Goal: Task Accomplishment & Management: Manage account settings

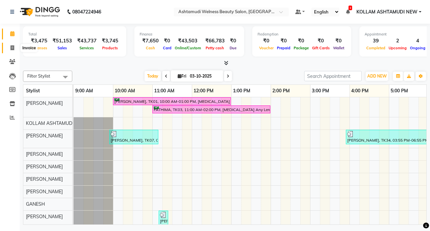
click at [12, 48] on icon at bounding box center [13, 47] width 4 height 5
select select "4529"
select select "service"
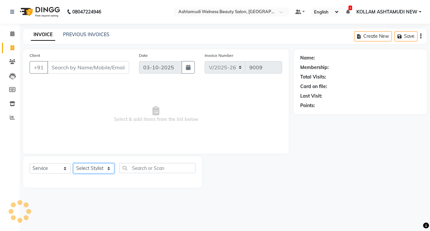
click at [91, 169] on select "Select Stylist" at bounding box center [93, 168] width 41 height 10
select select "90573"
click at [73, 163] on select "Select Stylist [PERSON_NAME] Admin [PERSON_NAME] [PERSON_NAME] [PERSON_NAME] M …" at bounding box center [93, 168] width 41 height 10
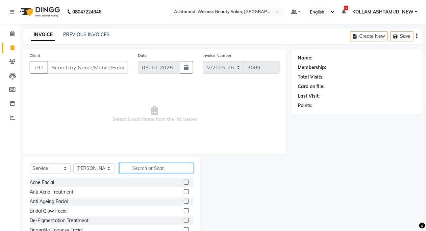
click at [165, 167] on input "text" at bounding box center [156, 168] width 74 height 10
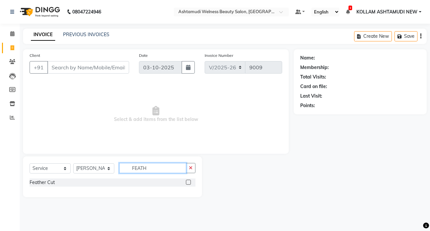
type input "FEATH"
click at [188, 182] on label at bounding box center [188, 182] width 5 height 5
click at [188, 182] on input "checkbox" at bounding box center [188, 182] width 4 height 4
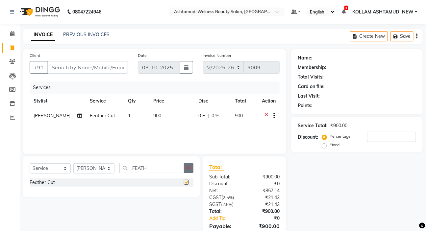
checkbox input "false"
drag, startPoint x: 187, startPoint y: 169, endPoint x: 184, endPoint y: 163, distance: 6.3
click at [187, 168] on button "button" at bounding box center [189, 168] width 10 height 10
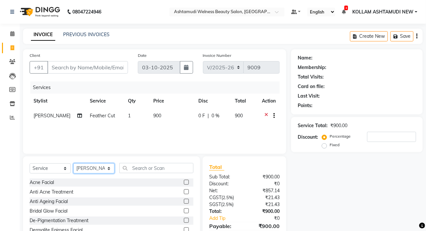
click at [95, 168] on select "Select Stylist [PERSON_NAME] Admin [PERSON_NAME] [PERSON_NAME] [PERSON_NAME] M …" at bounding box center [93, 168] width 41 height 10
select select "69782"
click at [73, 163] on select "Select Stylist [PERSON_NAME] Admin [PERSON_NAME] [PERSON_NAME] [PERSON_NAME] M …" at bounding box center [93, 168] width 41 height 10
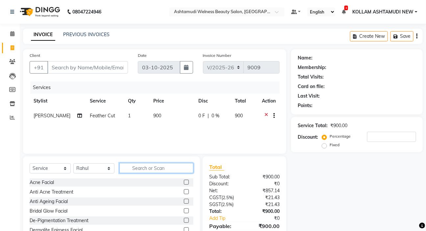
click at [152, 169] on input "text" at bounding box center [156, 168] width 74 height 10
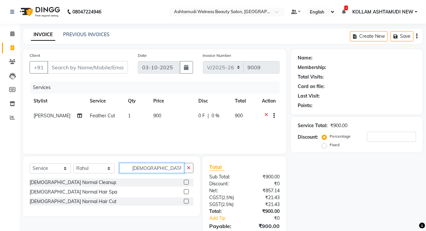
type input "[DEMOGRAPHIC_DATA] NORM"
click at [188, 201] on label at bounding box center [186, 201] width 5 height 5
click at [188, 201] on input "checkbox" at bounding box center [186, 202] width 4 height 4
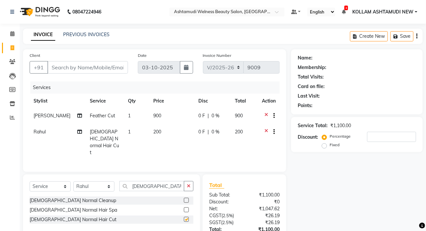
checkbox input "false"
click at [99, 65] on input "Client" at bounding box center [87, 67] width 81 height 12
type input "9"
type input "0"
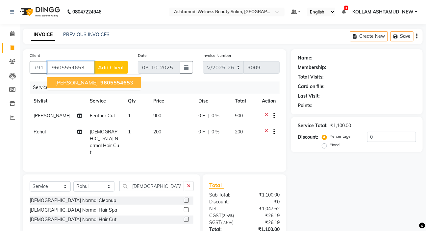
type input "9605554653"
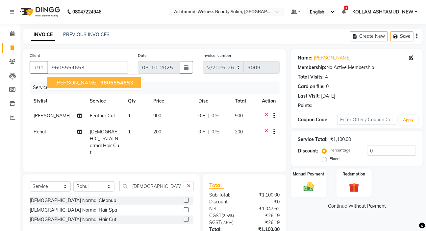
click at [103, 83] on span "960555465" at bounding box center [115, 82] width 30 height 7
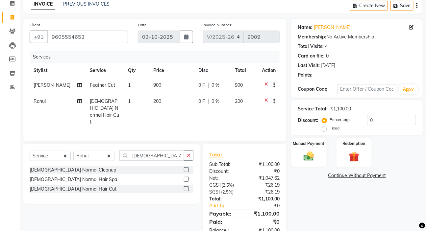
scroll to position [41, 0]
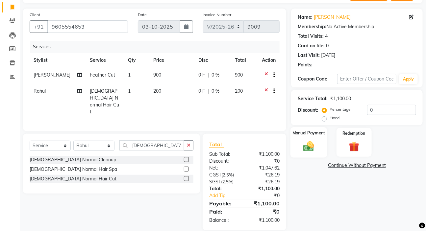
click at [312, 148] on img at bounding box center [308, 146] width 17 height 12
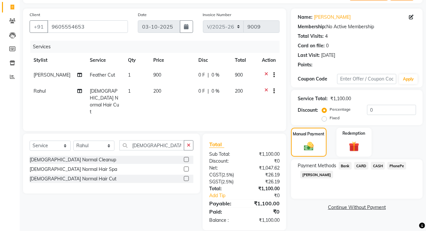
click at [396, 165] on span "PhonePe" at bounding box center [396, 166] width 19 height 8
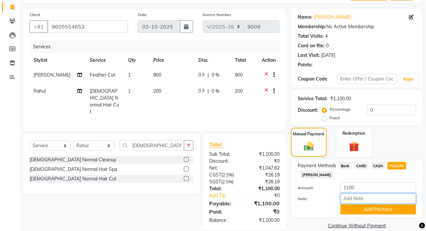
click at [362, 197] on input "Note:" at bounding box center [378, 199] width 76 height 10
type input "SARIGA"
click at [372, 210] on button "Add Payment" at bounding box center [378, 209] width 76 height 10
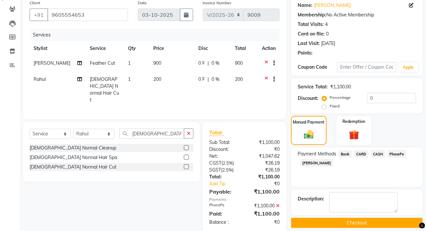
scroll to position [59, 0]
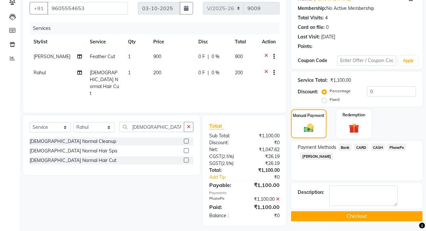
click at [359, 217] on button "Checkout" at bounding box center [356, 216] width 131 height 10
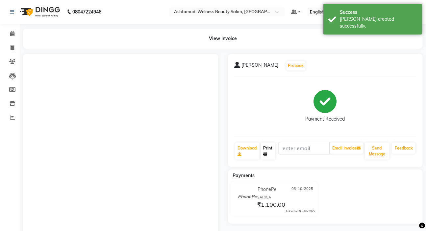
click at [266, 153] on icon at bounding box center [265, 154] width 4 height 4
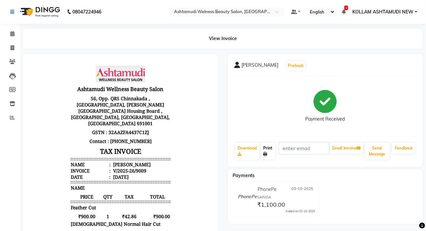
click at [267, 151] on link "Print" at bounding box center [268, 151] width 14 height 17
click at [13, 45] on span at bounding box center [13, 48] width 12 height 8
select select "service"
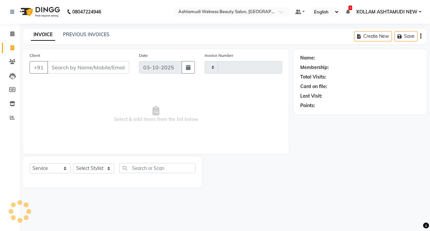
type input "9010"
select select "4529"
click at [94, 66] on input "Client" at bounding box center [88, 67] width 82 height 12
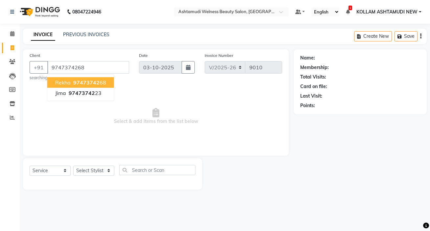
type input "9747374268"
click at [209, 98] on span "Select & add items from the list below" at bounding box center [156, 116] width 253 height 66
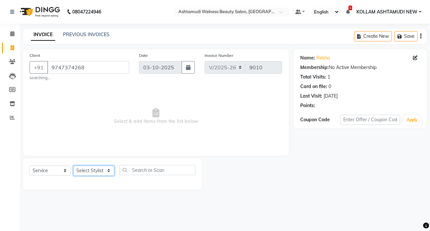
click at [91, 173] on select "Select Stylist [PERSON_NAME] Admin [PERSON_NAME] [PERSON_NAME] [PERSON_NAME] M …" at bounding box center [93, 171] width 41 height 10
select select "25980"
click at [73, 166] on select "Select Stylist [PERSON_NAME] Admin [PERSON_NAME] [PERSON_NAME] [PERSON_NAME] M …" at bounding box center [93, 171] width 41 height 10
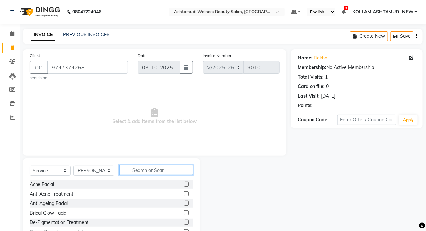
click at [154, 171] on input "text" at bounding box center [156, 170] width 74 height 10
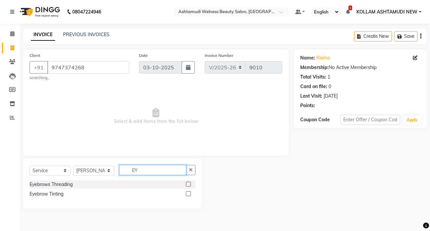
type input "EY"
click at [189, 184] on label at bounding box center [188, 184] width 5 height 5
click at [189, 184] on input "checkbox" at bounding box center [188, 184] width 4 height 4
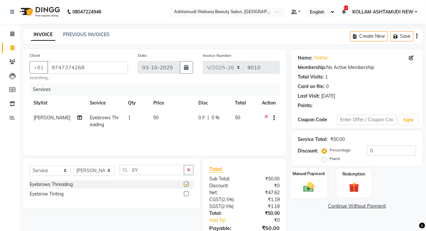
checkbox input "false"
click at [308, 188] on img at bounding box center [308, 187] width 17 height 12
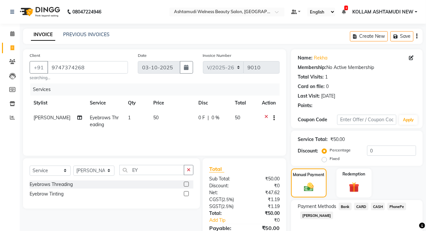
click at [396, 207] on span "PhonePe" at bounding box center [396, 207] width 19 height 8
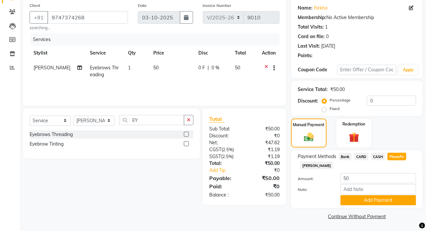
scroll to position [50, 0]
click at [360, 191] on input "Note:" at bounding box center [378, 189] width 76 height 10
type input "SARIGA"
click at [373, 199] on button "Add Payment" at bounding box center [378, 200] width 76 height 10
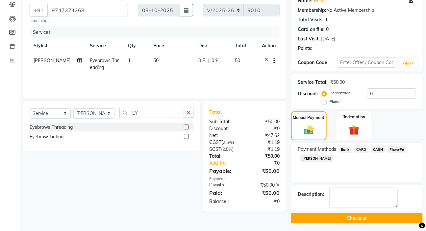
scroll to position [59, 0]
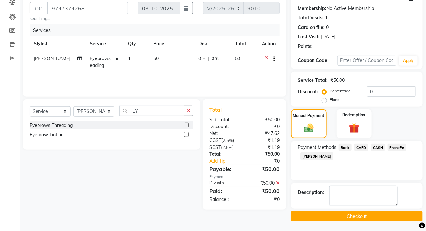
click at [356, 218] on button "Checkout" at bounding box center [356, 216] width 131 height 10
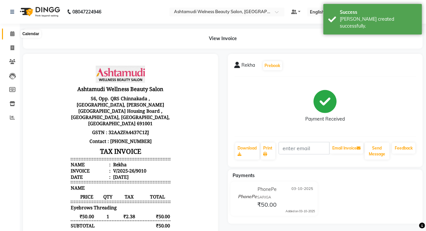
click at [11, 33] on icon at bounding box center [12, 33] width 4 height 5
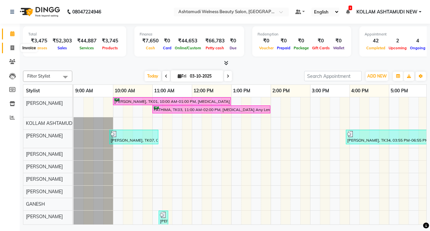
click at [12, 45] on span at bounding box center [13, 48] width 12 height 8
select select "4529"
select select "service"
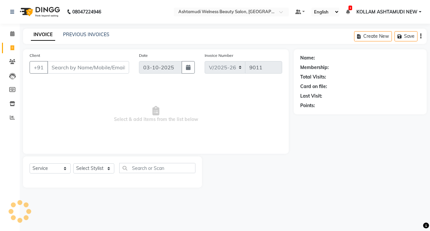
click at [92, 67] on input "Client" at bounding box center [88, 67] width 82 height 12
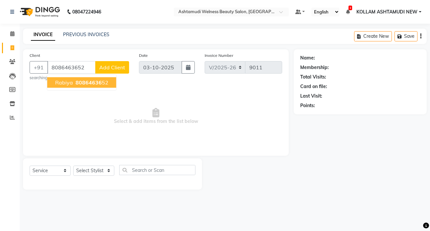
type input "8086463652"
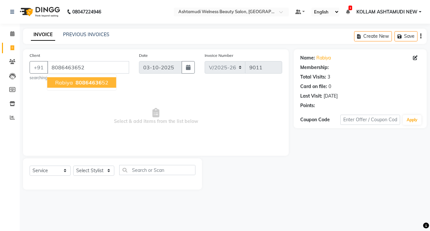
select select "1: Object"
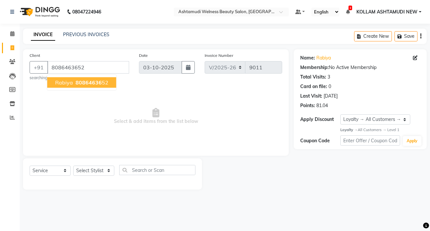
click at [61, 84] on span "rabiya" at bounding box center [64, 82] width 18 height 7
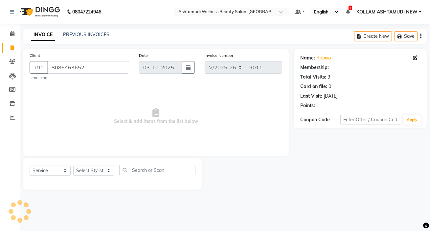
select select "1: Object"
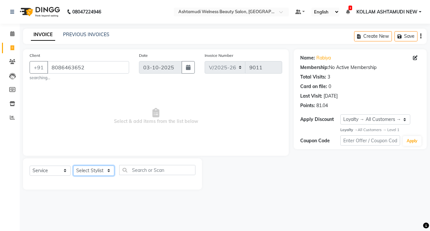
click at [91, 172] on select "Select Stylist [PERSON_NAME] Admin [PERSON_NAME] [PERSON_NAME] [PERSON_NAME] M …" at bounding box center [93, 171] width 41 height 10
select select "90850"
click at [73, 166] on select "Select Stylist [PERSON_NAME] Admin [PERSON_NAME] [PERSON_NAME] [PERSON_NAME] M …" at bounding box center [93, 171] width 41 height 10
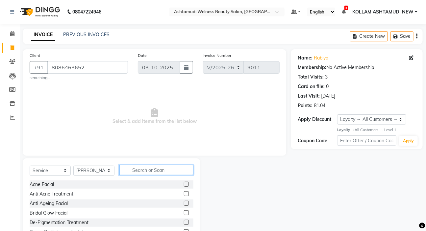
click at [144, 173] on input "text" at bounding box center [156, 170] width 74 height 10
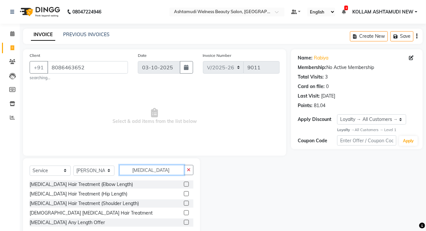
scroll to position [16, 0]
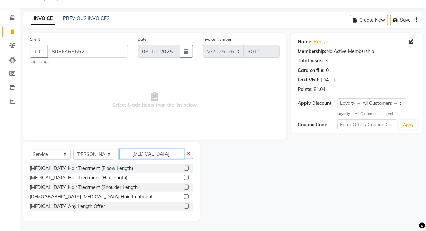
type input "[MEDICAL_DATA]"
click at [187, 194] on label at bounding box center [186, 196] width 5 height 5
click at [187, 195] on input "checkbox" at bounding box center [186, 197] width 4 height 4
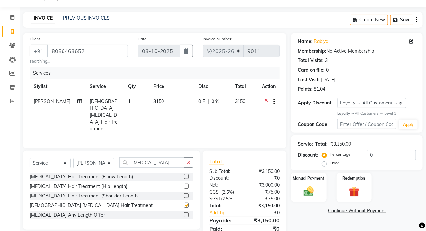
checkbox input "false"
click at [174, 107] on td "3150" at bounding box center [171, 115] width 45 height 42
select select "90850"
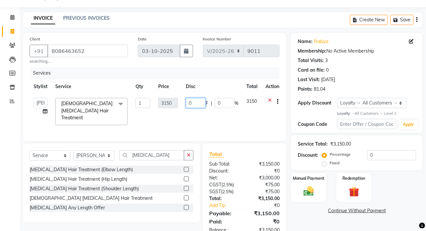
click at [198, 104] on input "0" at bounding box center [196, 103] width 20 height 10
type input "150"
click at [205, 118] on div "Services Stylist Service Qty Price Disc Total Action [PERSON_NAME] Admin [PERSO…" at bounding box center [155, 100] width 250 height 67
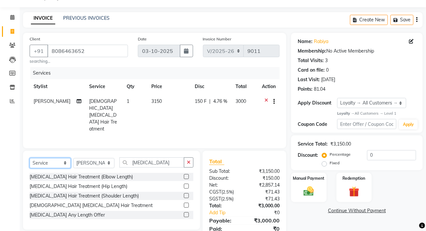
click at [57, 158] on select "Select Service Product Membership Package Voucher Prepaid Gift Card" at bounding box center [50, 163] width 41 height 10
select select "product"
click at [30, 158] on select "Select Service Product Membership Package Voucher Prepaid Gift Card" at bounding box center [50, 163] width 41 height 10
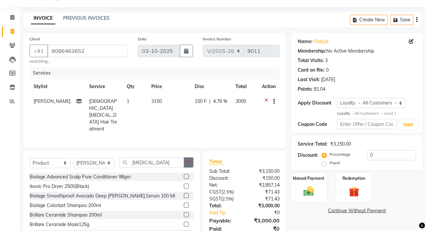
click at [188, 160] on icon "button" at bounding box center [189, 162] width 4 height 5
click at [157, 157] on input "text" at bounding box center [156, 162] width 74 height 10
type input "8902979004947"
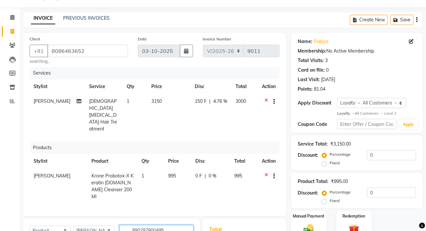
type input "8902979004954"
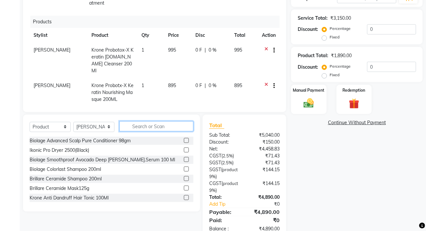
scroll to position [144, 0]
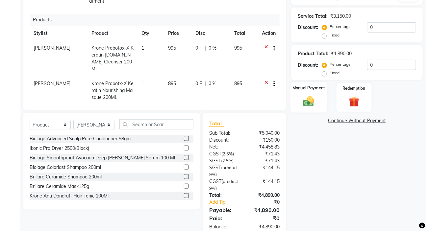
click at [307, 100] on img at bounding box center [308, 101] width 17 height 12
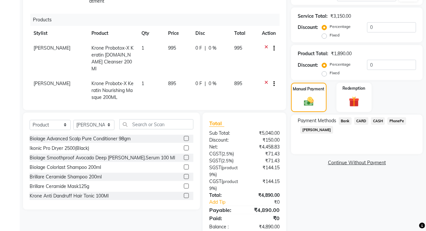
click at [397, 119] on span "PhonePe" at bounding box center [396, 121] width 19 height 8
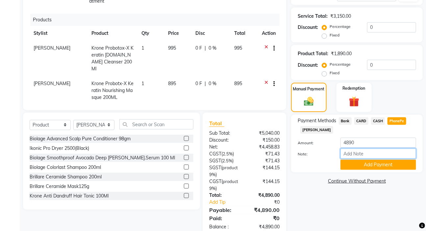
click at [358, 154] on input "Note:" at bounding box center [378, 154] width 76 height 10
type input "SARIGA"
click at [369, 166] on button "Add Payment" at bounding box center [378, 165] width 76 height 10
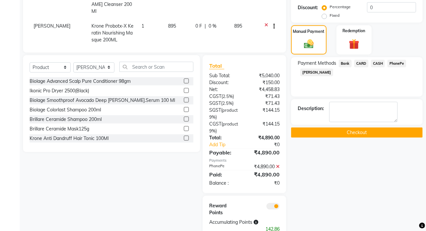
scroll to position [204, 0]
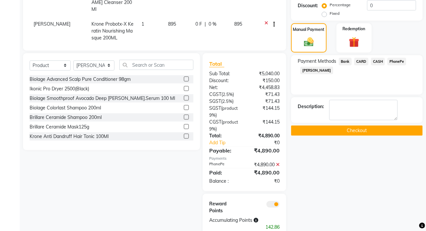
click at [364, 128] on button "Checkout" at bounding box center [356, 131] width 131 height 10
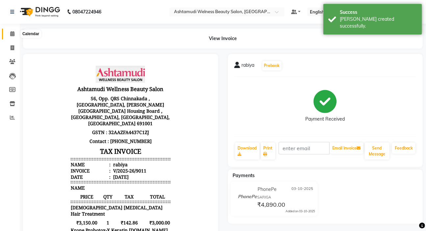
click at [10, 33] on icon at bounding box center [12, 33] width 4 height 5
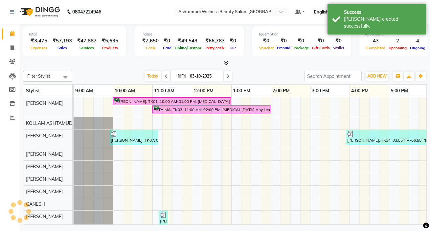
scroll to position [0, 121]
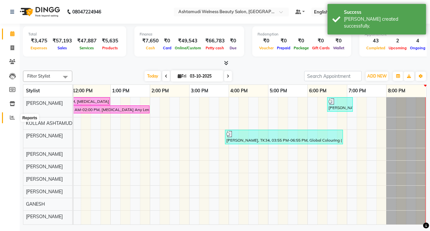
click at [10, 118] on icon at bounding box center [12, 117] width 5 height 5
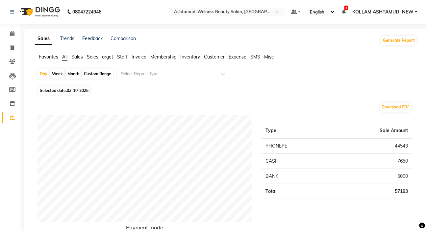
click at [78, 91] on span "03-10-2025" at bounding box center [78, 90] width 22 height 5
select select "10"
select select "2025"
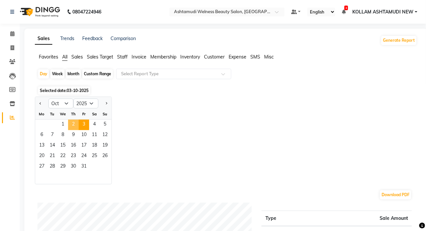
click at [71, 126] on span "2" at bounding box center [73, 125] width 11 height 11
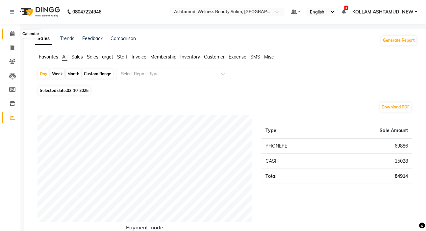
click at [12, 33] on icon at bounding box center [12, 33] width 4 height 5
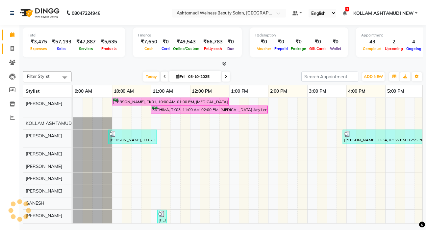
scroll to position [0, 121]
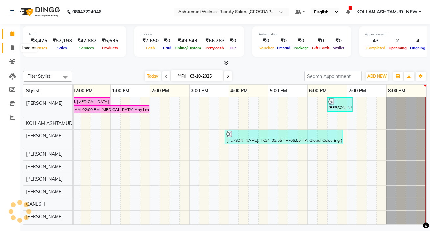
click at [12, 49] on icon at bounding box center [13, 47] width 4 height 5
select select "4529"
select select "service"
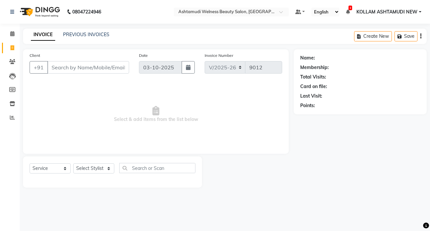
click at [68, 68] on input "Client" at bounding box center [88, 67] width 82 height 12
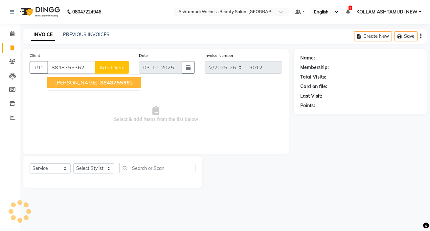
type input "8848755362"
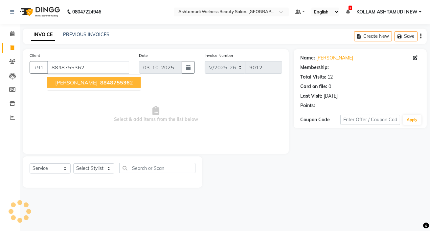
select select "2: Object"
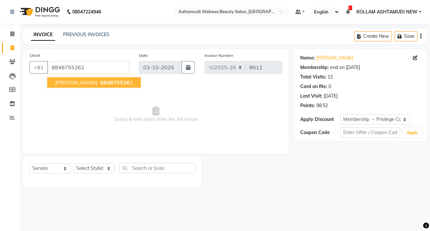
click at [89, 86] on button "[PERSON_NAME] 884875536 2" at bounding box center [94, 82] width 94 height 11
select select "2: Object"
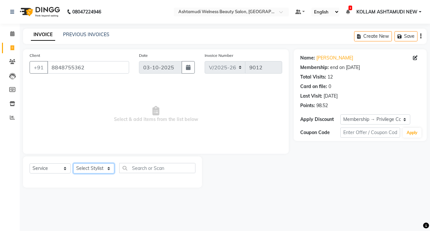
click at [89, 171] on select "Select Stylist [PERSON_NAME] Admin [PERSON_NAME] [PERSON_NAME] [PERSON_NAME] M …" at bounding box center [93, 168] width 41 height 10
select select "25976"
click at [73, 163] on select "Select Stylist [PERSON_NAME] Admin [PERSON_NAME] [PERSON_NAME] [PERSON_NAME] M …" at bounding box center [93, 168] width 41 height 10
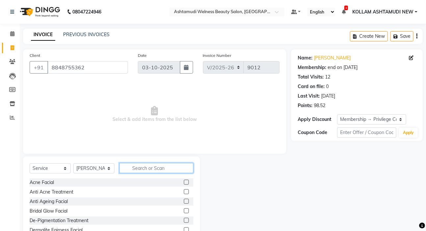
click at [169, 167] on input "text" at bounding box center [156, 168] width 74 height 10
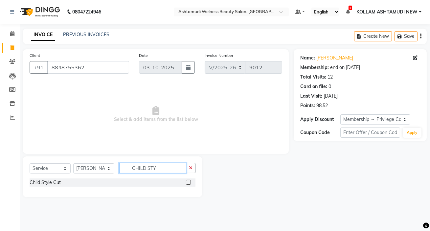
type input "CHILD STY"
click at [187, 184] on label at bounding box center [188, 182] width 5 height 5
click at [187, 184] on input "checkbox" at bounding box center [188, 182] width 4 height 4
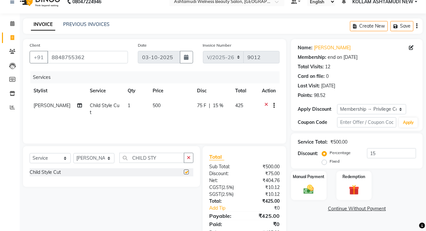
checkbox input "false"
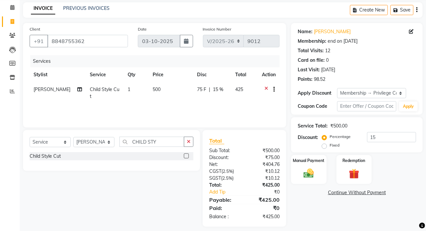
scroll to position [32, 0]
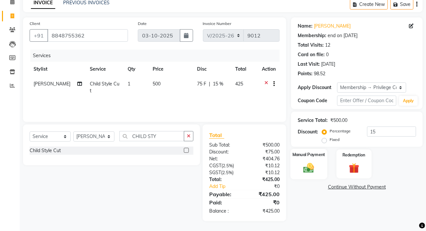
click at [306, 168] on img at bounding box center [308, 168] width 17 height 12
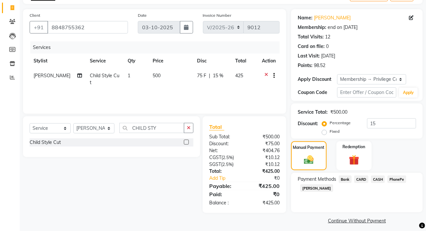
scroll to position [45, 0]
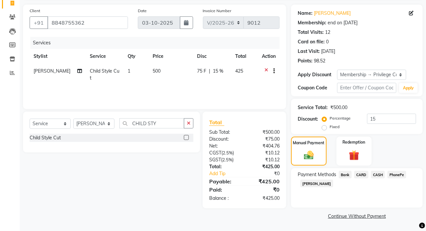
click at [395, 173] on span "PhonePe" at bounding box center [396, 175] width 19 height 8
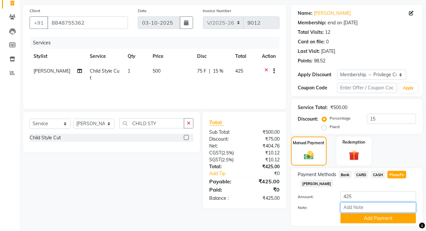
drag, startPoint x: 364, startPoint y: 207, endPoint x: 364, endPoint y: 202, distance: 5.3
click at [364, 207] on input "Note:" at bounding box center [378, 207] width 76 height 10
type input "SARIGA"
click at [381, 218] on button "Add Payment" at bounding box center [378, 218] width 76 height 10
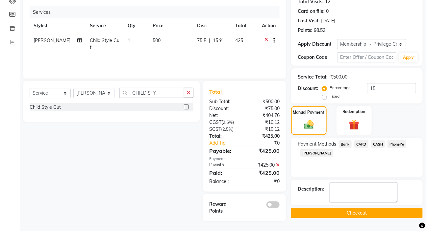
scroll to position [76, 0]
click at [355, 214] on button "Checkout" at bounding box center [356, 213] width 131 height 10
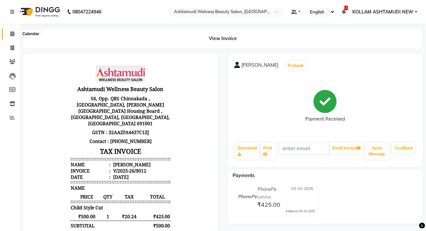
click at [13, 33] on icon at bounding box center [12, 33] width 4 height 5
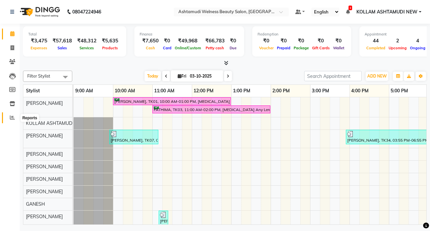
click at [10, 116] on icon at bounding box center [12, 117] width 5 height 5
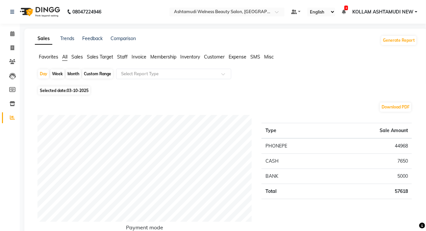
click at [80, 90] on span "03-10-2025" at bounding box center [78, 90] width 22 height 5
select select "10"
select select "2025"
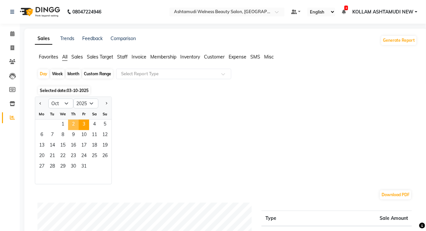
click at [73, 123] on span "2" at bounding box center [73, 125] width 11 height 11
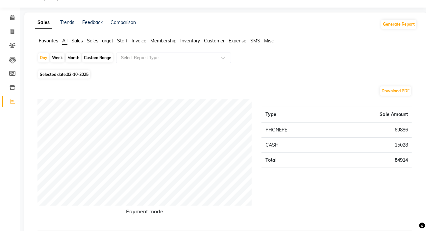
scroll to position [30, 0]
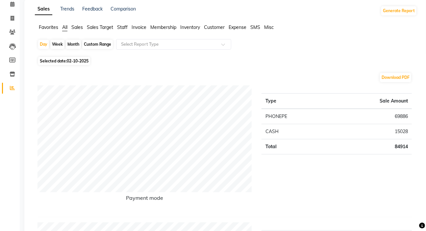
click at [78, 27] on span "Sales" at bounding box center [77, 27] width 12 height 6
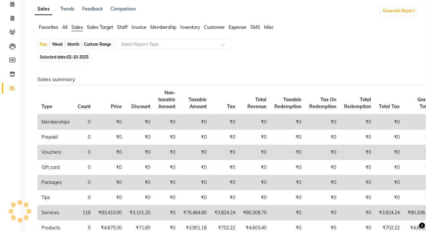
scroll to position [0, 0]
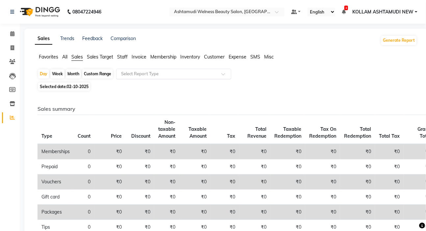
click at [135, 75] on input "text" at bounding box center [167, 74] width 95 height 7
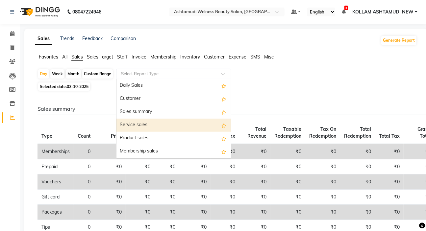
click at [150, 122] on div "Service sales" at bounding box center [173, 125] width 114 height 13
select select "full_report"
select select "csv"
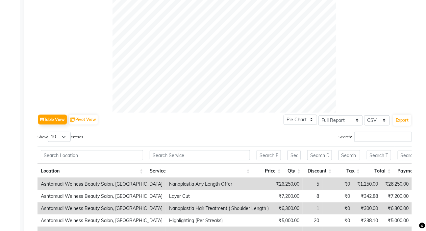
scroll to position [239, 0]
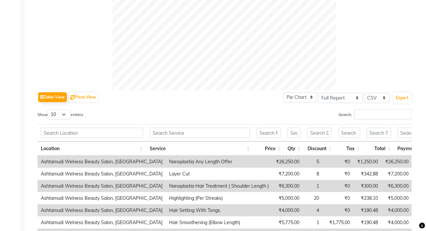
click at [376, 107] on div "Table View Pivot View Pie Chart Bar Chart Select Full Report Filtered Report Se…" at bounding box center [224, 197] width 374 height 215
click at [380, 116] on input "Search:" at bounding box center [383, 114] width 58 height 10
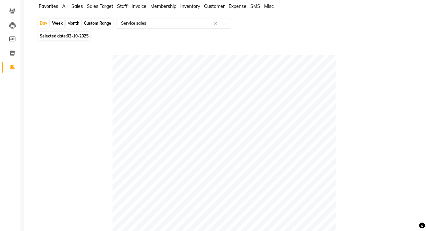
scroll to position [50, 0]
type input "MAKE"
click at [65, 8] on span "All" at bounding box center [64, 7] width 5 height 6
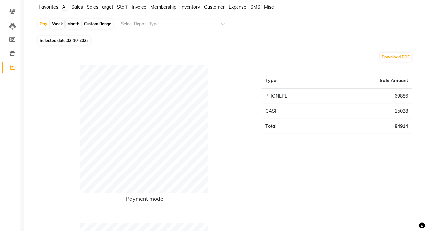
drag, startPoint x: 122, startPoint y: 6, endPoint x: 132, endPoint y: 17, distance: 15.6
click at [123, 7] on span "Staff" at bounding box center [122, 7] width 11 height 6
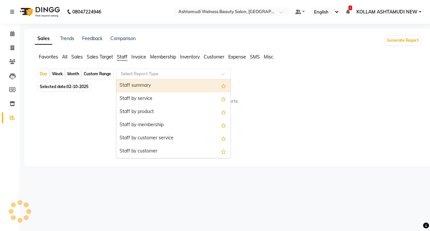
click at [145, 72] on input "text" at bounding box center [167, 74] width 95 height 7
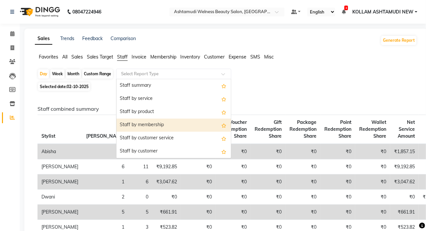
drag, startPoint x: 157, startPoint y: 126, endPoint x: 199, endPoint y: 146, distance: 46.5
click at [161, 127] on div "Staff by membership" at bounding box center [173, 125] width 114 height 13
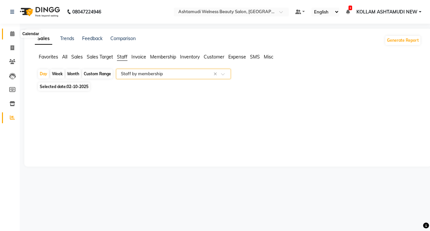
click at [13, 33] on icon at bounding box center [12, 33] width 4 height 5
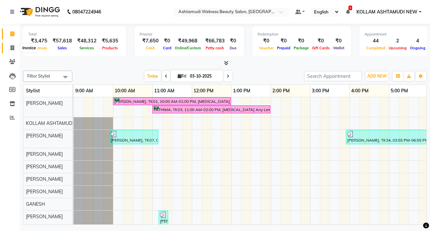
click at [12, 48] on icon at bounding box center [13, 47] width 4 height 5
select select "service"
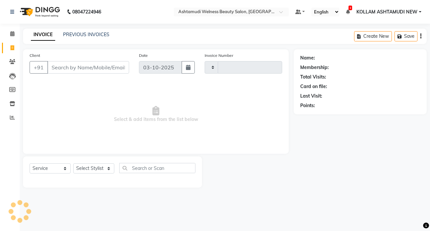
type input "9013"
select select "4529"
click at [95, 171] on select "Select Stylist" at bounding box center [93, 168] width 41 height 10
click at [92, 166] on select "Select Stylist" at bounding box center [93, 168] width 41 height 10
click at [91, 166] on select "Select Stylist" at bounding box center [93, 168] width 41 height 10
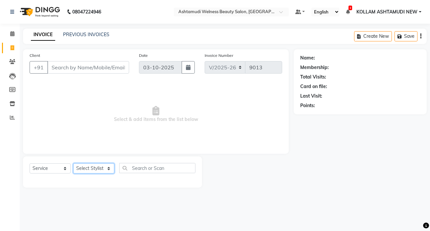
select select "49944"
click at [73, 163] on select "Select Stylist [PERSON_NAME] Admin [PERSON_NAME] [PERSON_NAME] [PERSON_NAME] M …" at bounding box center [93, 168] width 41 height 10
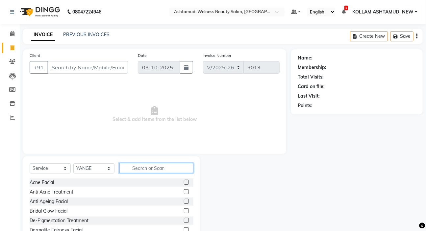
click at [150, 166] on input "text" at bounding box center [156, 168] width 74 height 10
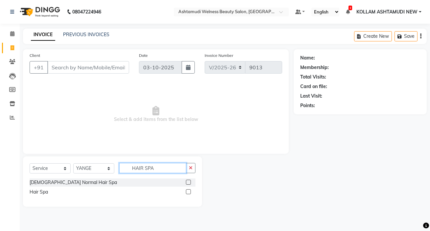
type input "HAIR SPA"
click at [189, 192] on label at bounding box center [188, 191] width 5 height 5
click at [189, 192] on input "checkbox" at bounding box center [188, 192] width 4 height 4
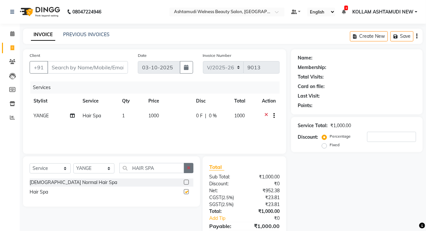
checkbox input "false"
click at [189, 164] on button "button" at bounding box center [189, 168] width 10 height 10
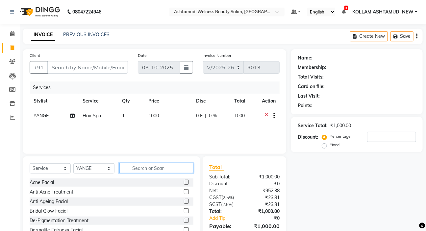
click at [174, 169] on input "text" at bounding box center [156, 168] width 74 height 10
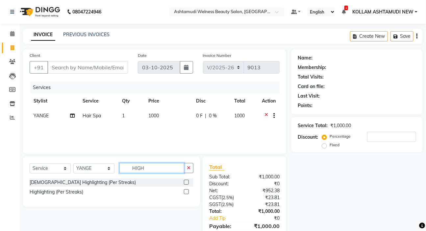
type input "HIGH"
click at [184, 192] on label at bounding box center [186, 191] width 5 height 5
click at [184, 192] on input "checkbox" at bounding box center [186, 192] width 4 height 4
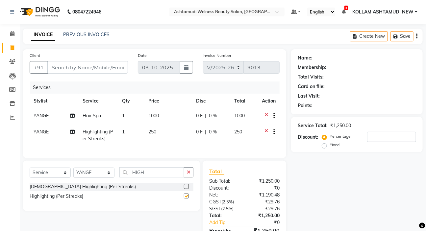
checkbox input "false"
click at [120, 140] on td "1" at bounding box center [131, 136] width 26 height 22
select select "49944"
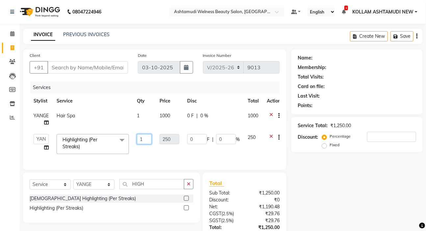
click at [144, 139] on input "1" at bounding box center [144, 139] width 15 height 10
type input "6"
click at [151, 148] on div "Services Stylist Service Qty Price Disc Total Action YANGE Hair Spa 1 1000 0 F …" at bounding box center [155, 123] width 250 height 82
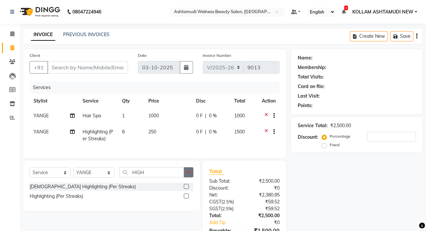
click at [189, 175] on icon "button" at bounding box center [189, 172] width 4 height 5
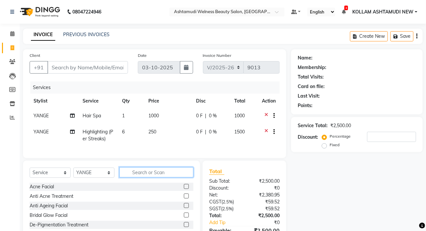
click at [146, 177] on input "text" at bounding box center [156, 172] width 74 height 10
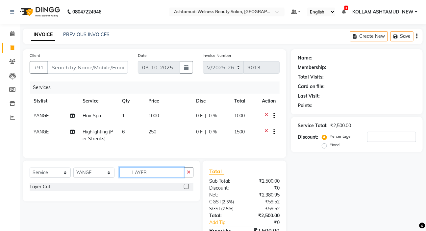
type input "LAYER"
click at [186, 189] on label at bounding box center [186, 186] width 5 height 5
click at [186, 189] on input "checkbox" at bounding box center [186, 187] width 4 height 4
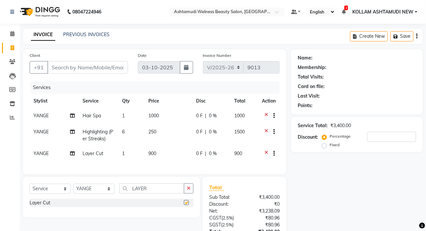
checkbox input "false"
click at [86, 191] on select "Select Stylist [PERSON_NAME] Admin [PERSON_NAME] [PERSON_NAME] [PERSON_NAME] M …" at bounding box center [93, 189] width 41 height 10
select select "49945"
click at [73, 188] on select "Select Stylist [PERSON_NAME] Admin [PERSON_NAME] [PERSON_NAME] [PERSON_NAME] M …" at bounding box center [93, 189] width 41 height 10
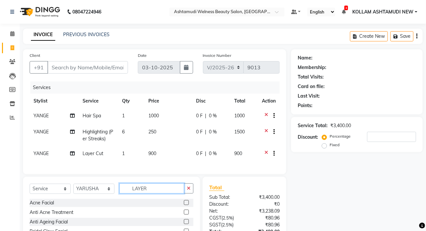
click at [157, 194] on input "LAYER" at bounding box center [151, 188] width 65 height 10
type input "LAYER"
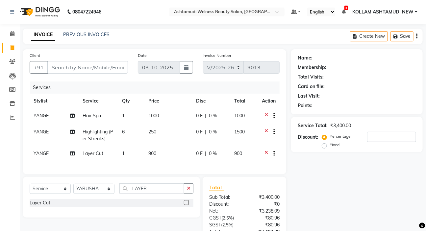
click at [184, 205] on label at bounding box center [186, 202] width 5 height 5
click at [184, 205] on input "checkbox" at bounding box center [186, 203] width 4 height 4
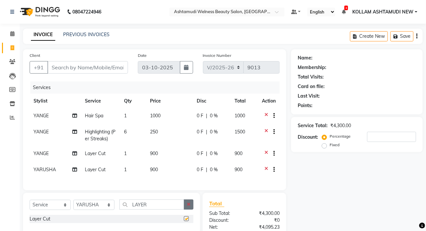
checkbox input "false"
click at [188, 207] on icon "button" at bounding box center [189, 204] width 4 height 5
click at [163, 206] on input "text" at bounding box center [156, 205] width 74 height 10
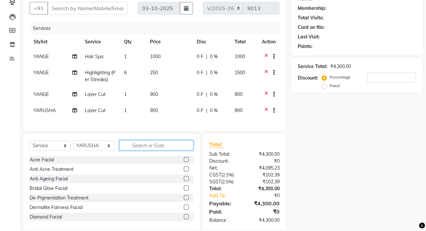
scroll to position [59, 0]
click at [151, 150] on input "text" at bounding box center [156, 145] width 74 height 10
drag, startPoint x: 116, startPoint y: 173, endPoint x: 94, endPoint y: 183, distance: 25.0
drag, startPoint x: 94, startPoint y: 183, endPoint x: 260, endPoint y: 134, distance: 173.2
click at [268, 130] on div "Client +91 Date [DATE] Invoice Number V/2025 V/[PHONE_NUMBER] Services Stylist …" at bounding box center [154, 60] width 263 height 141
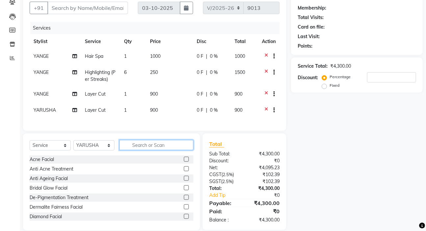
click at [144, 150] on input "text" at bounding box center [156, 145] width 74 height 10
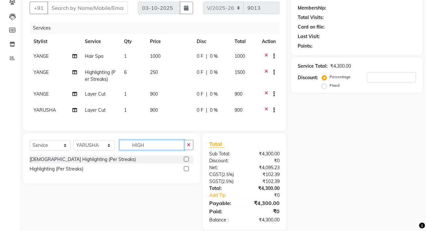
type input "HIGH"
drag, startPoint x: 187, startPoint y: 174, endPoint x: 159, endPoint y: 149, distance: 37.3
click at [185, 171] on label at bounding box center [186, 168] width 5 height 5
click at [185, 171] on input "checkbox" at bounding box center [186, 169] width 4 height 4
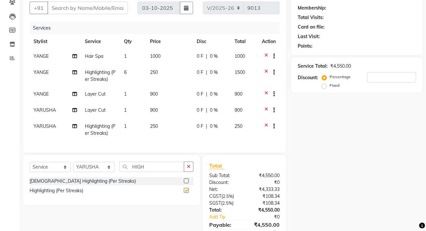
checkbox input "false"
click at [135, 131] on td "1" at bounding box center [133, 130] width 26 height 22
select select "49945"
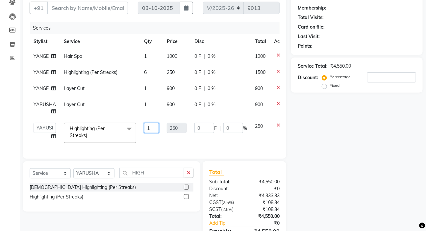
click at [153, 128] on input "1" at bounding box center [151, 128] width 15 height 10
type input "6"
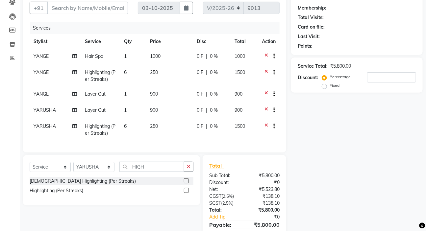
drag, startPoint x: 158, startPoint y: 143, endPoint x: 173, endPoint y: 169, distance: 30.5
click at [158, 144] on div "Services Stylist Service Qty Price Disc Total Action YANGE Hair Spa 1 1000 0 F …" at bounding box center [155, 84] width 250 height 124
drag, startPoint x: 191, startPoint y: 170, endPoint x: 183, endPoint y: 173, distance: 7.6
click at [186, 171] on button "button" at bounding box center [189, 167] width 10 height 10
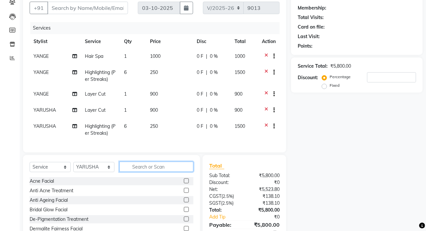
click at [170, 172] on input "text" at bounding box center [156, 167] width 74 height 10
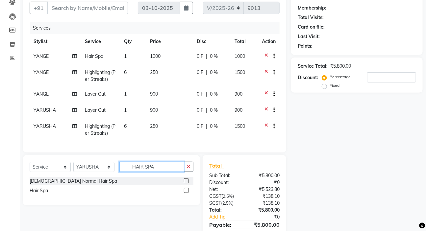
type input "HAIR SPA"
click at [185, 193] on label at bounding box center [186, 190] width 5 height 5
click at [185, 193] on input "checkbox" at bounding box center [186, 191] width 4 height 4
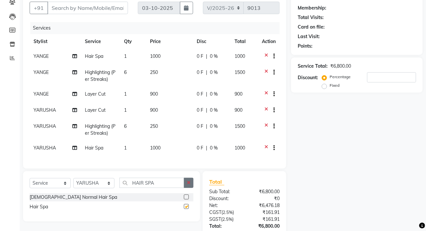
checkbox input "false"
drag, startPoint x: 188, startPoint y: 187, endPoint x: 132, endPoint y: 187, distance: 55.5
click at [187, 185] on icon "button" at bounding box center [189, 182] width 4 height 5
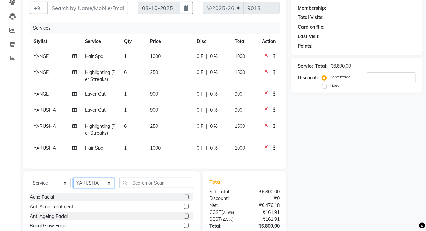
click at [96, 187] on select "Select Stylist [PERSON_NAME] Admin [PERSON_NAME] [PERSON_NAME] [PERSON_NAME] M …" at bounding box center [93, 183] width 41 height 10
select select "69782"
click at [73, 182] on select "Select Stylist [PERSON_NAME] Admin [PERSON_NAME] [PERSON_NAME] [PERSON_NAME] M …" at bounding box center [93, 183] width 41 height 10
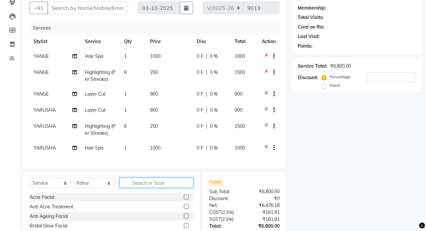
click at [179, 185] on input "text" at bounding box center [156, 183] width 74 height 10
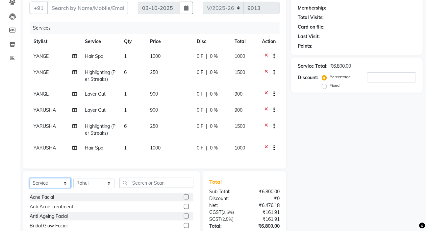
click at [38, 187] on select "Select Service Product Membership Package Voucher Prepaid Gift Card" at bounding box center [50, 183] width 41 height 10
select select "package"
click at [30, 182] on select "Select Service Product Membership Package Voucher Prepaid Gift Card" at bounding box center [50, 183] width 41 height 10
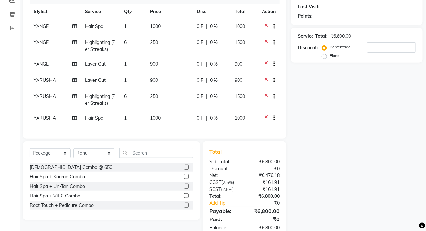
click at [187, 170] on label at bounding box center [186, 167] width 5 height 5
click at [187, 170] on input "checkbox" at bounding box center [186, 167] width 4 height 4
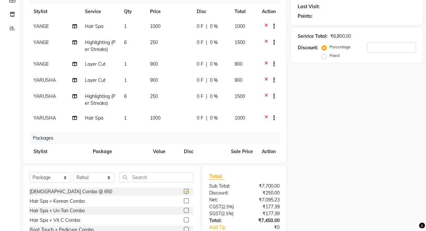
checkbox input "false"
click at [102, 180] on select "Select Stylist [PERSON_NAME] Admin [PERSON_NAME] [PERSON_NAME] [PERSON_NAME] M …" at bounding box center [93, 178] width 41 height 10
select select "90850"
click at [73, 173] on select "Select Stylist [PERSON_NAME] Admin [PERSON_NAME] [PERSON_NAME] [PERSON_NAME] M …" at bounding box center [93, 178] width 41 height 10
click at [186, 191] on label at bounding box center [186, 191] width 5 height 5
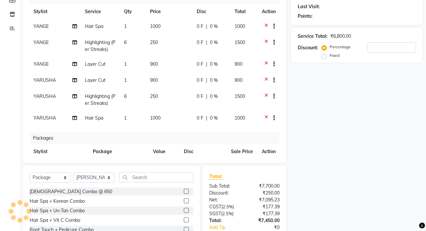
click at [186, 191] on input "checkbox" at bounding box center [186, 192] width 4 height 4
checkbox input "false"
click at [52, 177] on select "Select Service Product Membership Package Voucher Prepaid Gift Card" at bounding box center [50, 178] width 41 height 10
select select "service"
click at [30, 173] on select "Select Service Product Membership Package Voucher Prepaid Gift Card" at bounding box center [50, 178] width 41 height 10
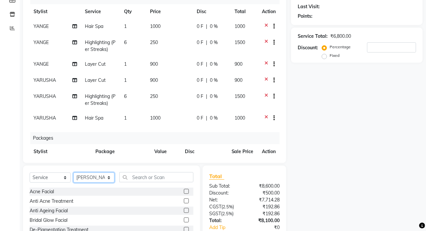
click at [101, 177] on select "Select Stylist [PERSON_NAME] Admin [PERSON_NAME] [PERSON_NAME] [PERSON_NAME] M …" at bounding box center [93, 178] width 41 height 10
select select "69782"
click at [73, 173] on select "Select Stylist [PERSON_NAME] Admin [PERSON_NAME] [PERSON_NAME] [PERSON_NAME] M …" at bounding box center [93, 178] width 41 height 10
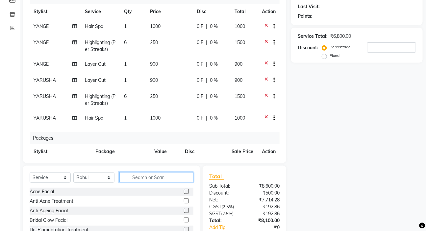
click at [144, 179] on input "text" at bounding box center [156, 177] width 74 height 10
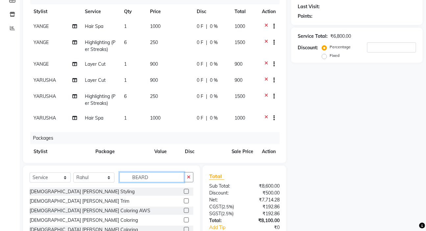
type input "BEARD"
click at [186, 191] on label at bounding box center [186, 191] width 5 height 5
click at [186, 191] on input "checkbox" at bounding box center [186, 192] width 4 height 4
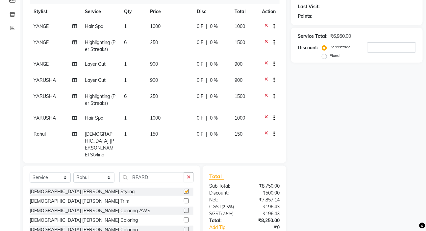
checkbox input "false"
click at [130, 136] on td "1" at bounding box center [133, 144] width 26 height 35
select select "69782"
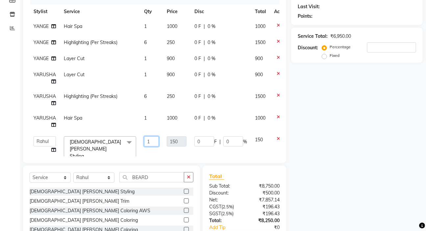
click at [151, 140] on input "1" at bounding box center [151, 141] width 15 height 10
type input "3"
type input "2"
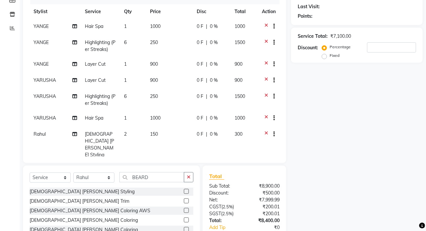
click at [334, 113] on div "Name: Membership: Total Visits: Card on file: Last Visit: Points: Service Total…" at bounding box center [359, 111] width 136 height 302
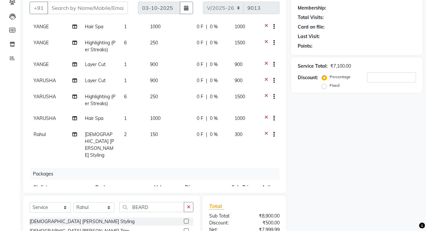
scroll to position [0, 0]
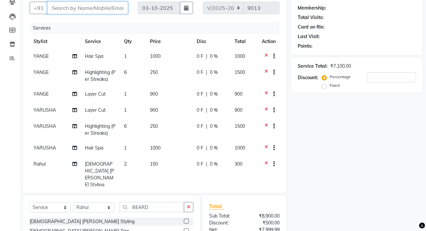
click at [85, 8] on input "Client" at bounding box center [87, 8] width 81 height 12
type input "7"
type input "0"
type input "7356339383"
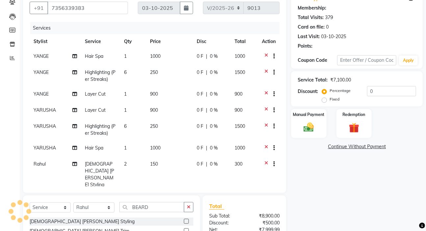
select select "2: Object"
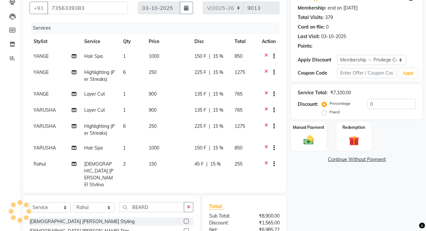
type input "15"
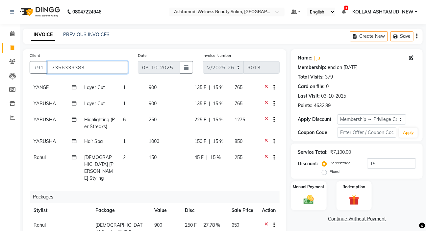
click at [90, 68] on input "7356339383" at bounding box center [87, 67] width 81 height 12
type input "735633938"
type input "0"
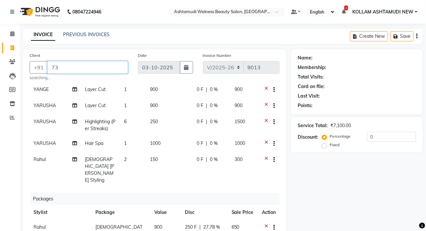
type input "7"
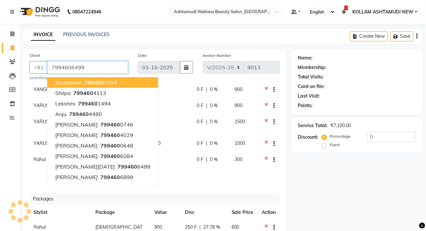
type input "7994606499"
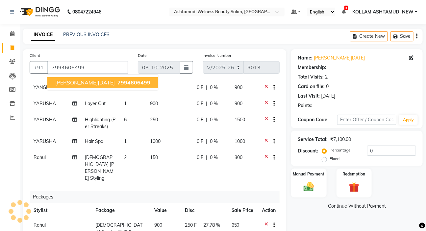
select select "1: Object"
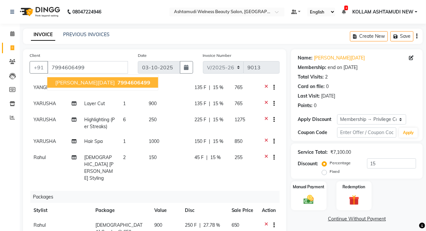
click at [69, 85] on span "[PERSON_NAME][DATE]" at bounding box center [84, 82] width 59 height 7
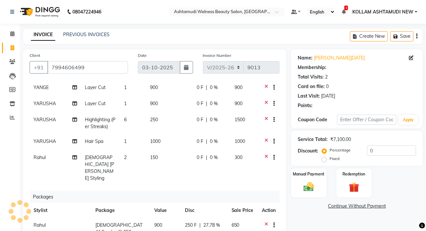
type input "15"
select select "1: Object"
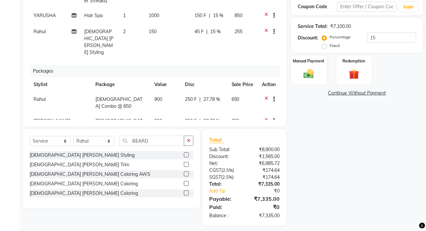
scroll to position [131, 0]
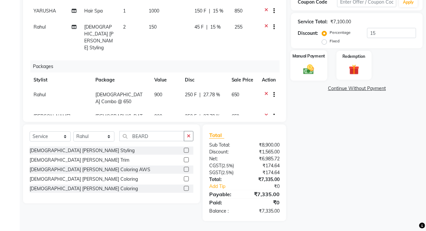
click at [309, 67] on img at bounding box center [308, 69] width 17 height 12
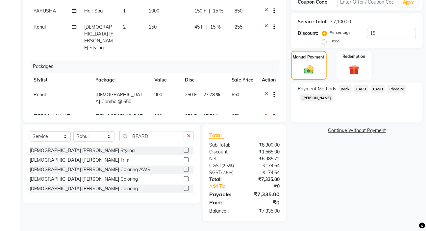
click at [397, 87] on span "PhonePe" at bounding box center [396, 89] width 19 height 8
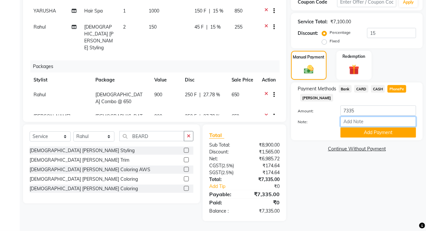
click at [361, 121] on input "Note:" at bounding box center [378, 122] width 76 height 10
type input "SARIGA"
click at [374, 131] on button "Add Payment" at bounding box center [378, 133] width 76 height 10
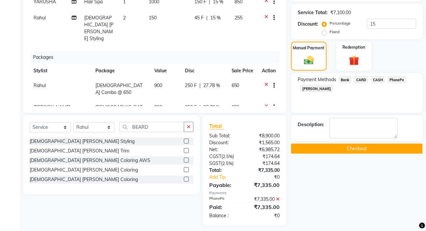
scroll to position [145, 0]
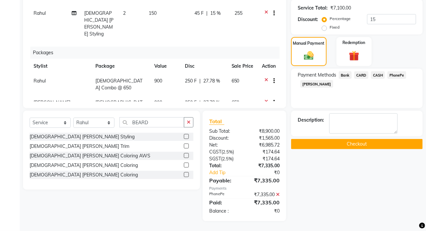
click at [359, 141] on button "Checkout" at bounding box center [356, 144] width 131 height 10
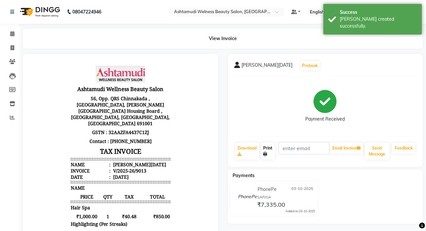
click at [264, 151] on link "Print" at bounding box center [268, 151] width 14 height 17
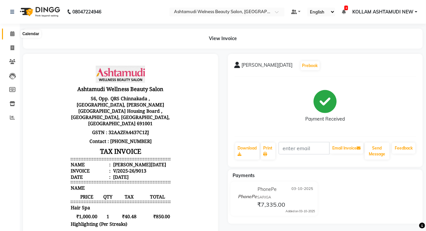
click at [10, 34] on icon at bounding box center [12, 33] width 4 height 5
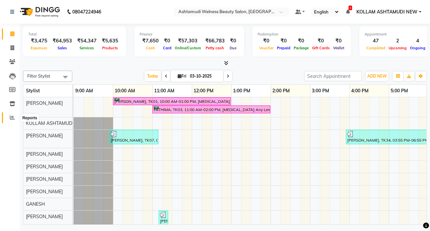
click at [12, 118] on icon at bounding box center [12, 117] width 5 height 5
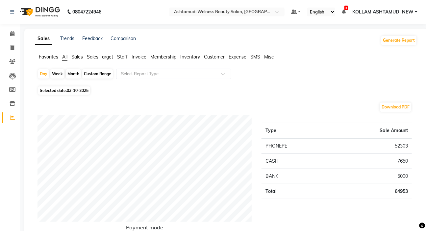
drag, startPoint x: 121, startPoint y: 55, endPoint x: 136, endPoint y: 65, distance: 18.1
click at [121, 55] on span "Staff" at bounding box center [122, 57] width 11 height 6
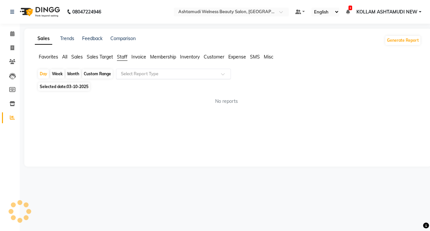
click at [149, 74] on input "text" at bounding box center [167, 74] width 95 height 7
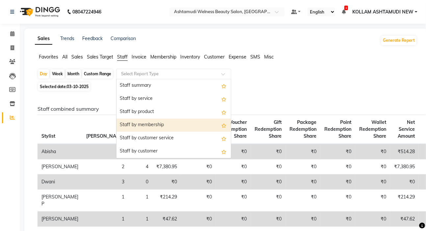
click at [156, 124] on div "Staff by membership" at bounding box center [173, 125] width 114 height 13
select select "full_report"
select select "csv"
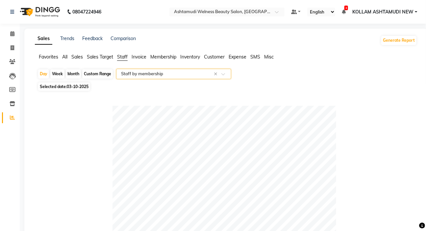
click at [78, 58] on span "Sales" at bounding box center [77, 57] width 12 height 6
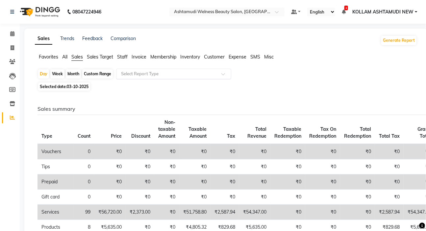
click at [130, 74] on input "text" at bounding box center [167, 74] width 95 height 7
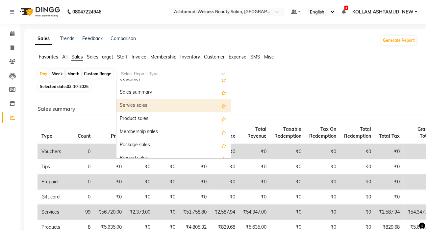
scroll to position [30, 0]
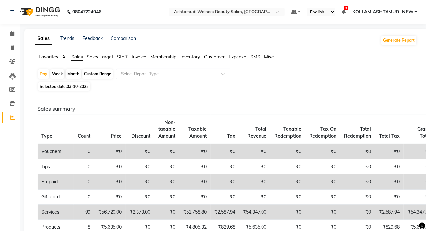
click at [121, 57] on span "Staff" at bounding box center [122, 57] width 11 height 6
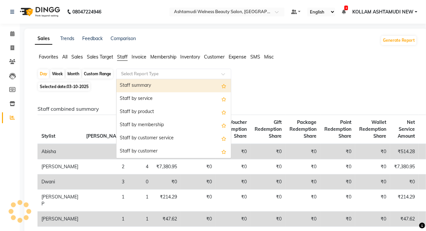
click at [139, 72] on input "text" at bounding box center [167, 74] width 95 height 7
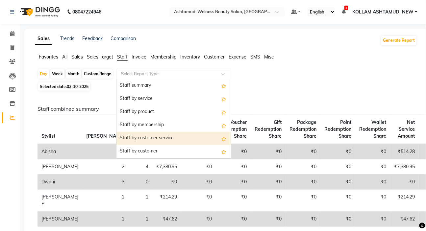
click at [159, 139] on div "Staff by customer service" at bounding box center [173, 138] width 114 height 13
select select "full_report"
select select "csv"
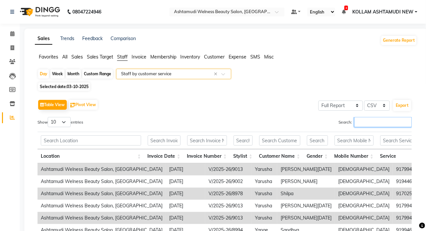
click at [373, 122] on input "Search:" at bounding box center [383, 122] width 58 height 10
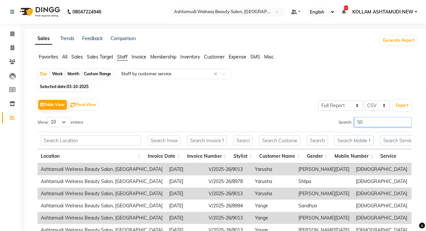
type input "5"
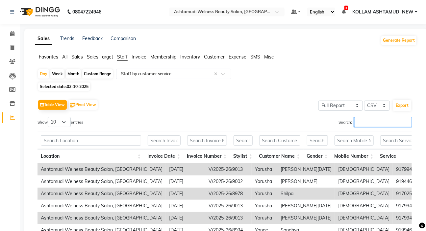
click at [357, 121] on input "Search:" at bounding box center [383, 122] width 58 height 10
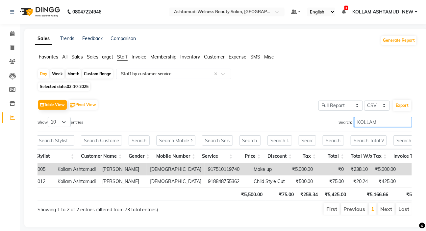
scroll to position [0, 191]
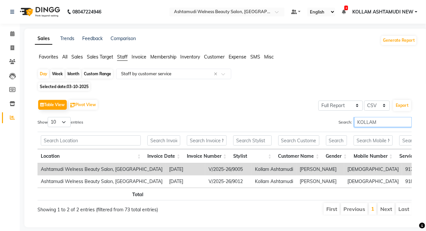
type input "KOLLAM"
click at [287, 86] on div "Selected date: 03-10-2025" at bounding box center [226, 86] width 379 height 7
click at [81, 88] on span "03-10-2025" at bounding box center [78, 86] width 22 height 5
select select "10"
select select "2025"
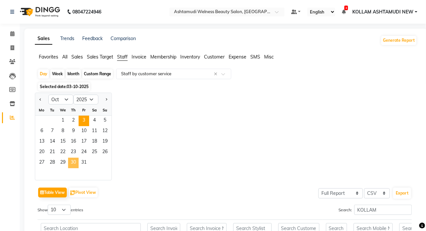
click at [70, 161] on span "30" at bounding box center [73, 163] width 11 height 11
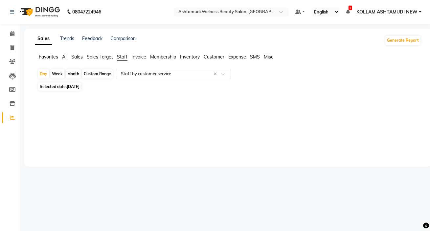
click at [66, 58] on span "All" at bounding box center [64, 57] width 5 height 6
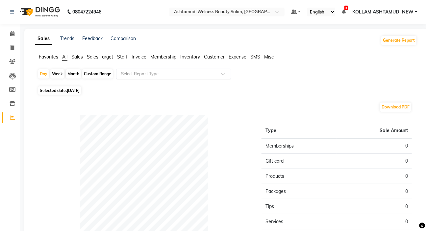
click at [135, 72] on input "text" at bounding box center [167, 74] width 95 height 7
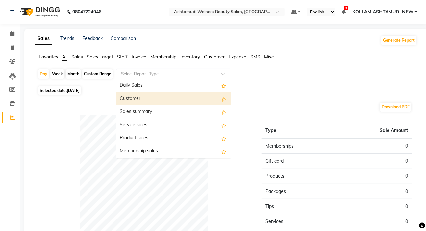
click at [140, 101] on div "Customer" at bounding box center [173, 98] width 114 height 13
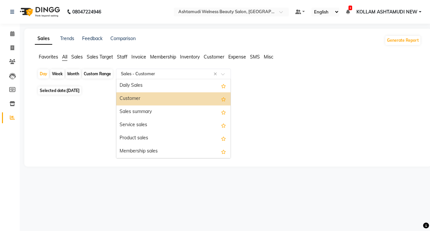
click at [138, 74] on input "text" at bounding box center [167, 74] width 95 height 7
click at [142, 99] on div "Customer" at bounding box center [173, 98] width 114 height 13
